Goal: Check status

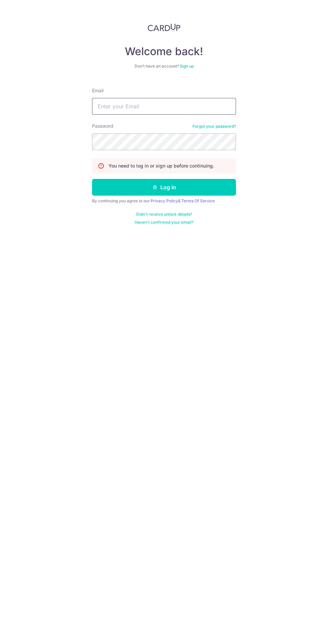
click at [186, 106] on input "Email" at bounding box center [164, 106] width 144 height 17
type input "[EMAIL_ADDRESS][DOMAIN_NAME]"
click at [92, 179] on button "Log in" at bounding box center [164, 187] width 144 height 17
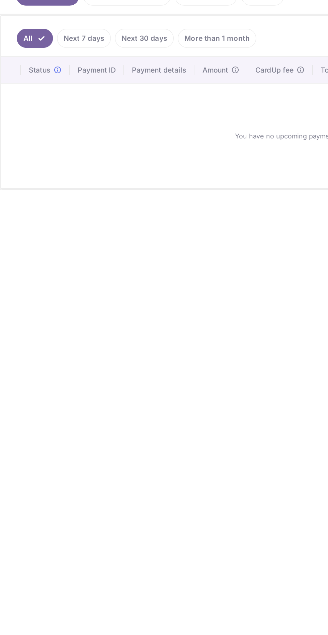
scroll to position [5, 0]
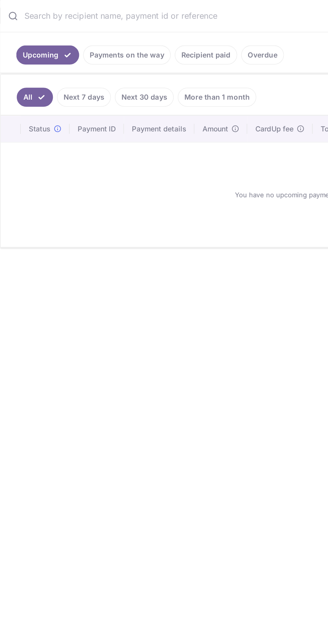
click at [61, 231] on link "Next 7 days" at bounding box center [62, 237] width 36 height 13
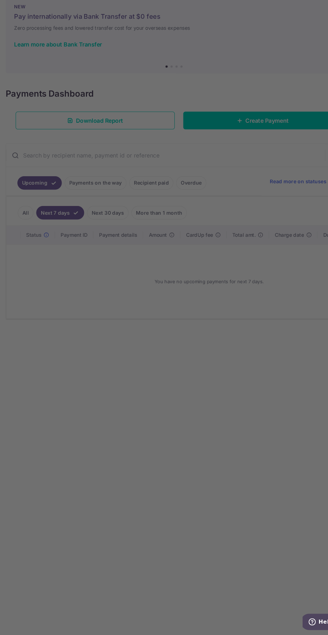
scroll to position [8, 0]
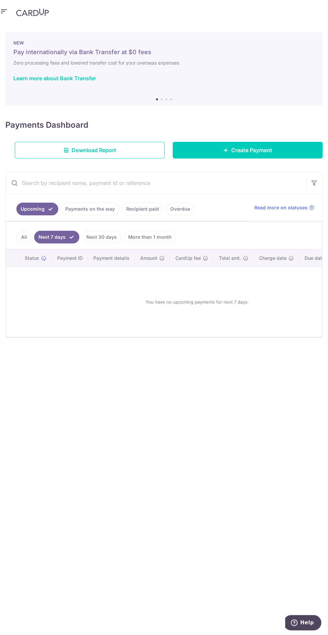
click at [84, 203] on link "Payments on the way" at bounding box center [90, 209] width 58 height 13
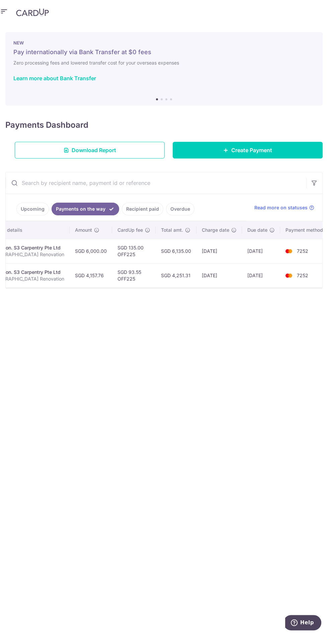
scroll to position [0, 153]
click at [132, 203] on link "Recipient paid" at bounding box center [142, 209] width 41 height 13
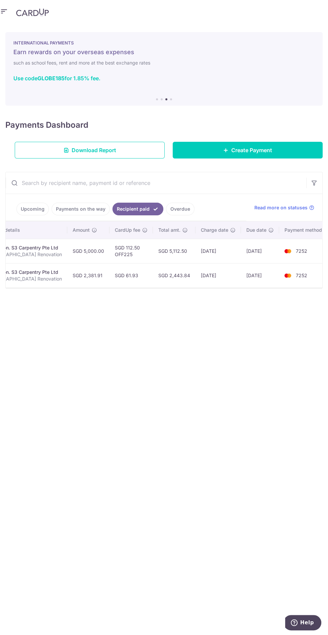
scroll to position [0, 0]
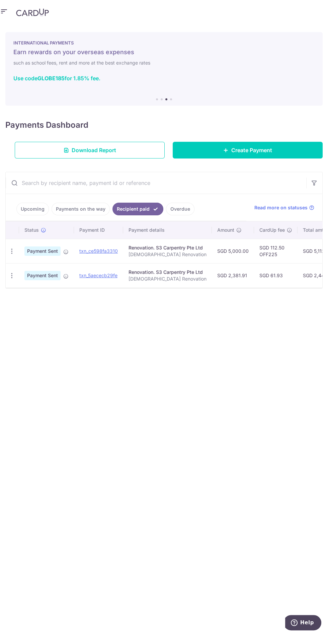
click at [172, 203] on link "Overdue" at bounding box center [180, 209] width 28 height 13
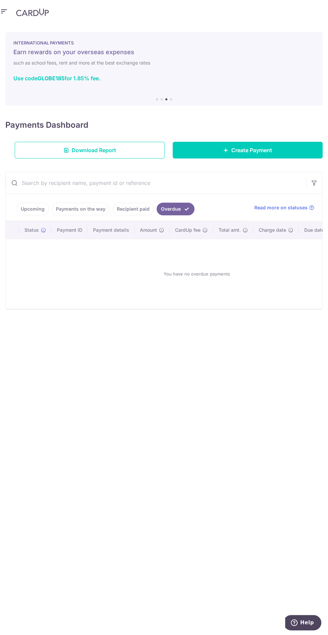
click at [126, 203] on link "Recipient paid" at bounding box center [132, 209] width 41 height 13
